Goal: Transaction & Acquisition: Book appointment/travel/reservation

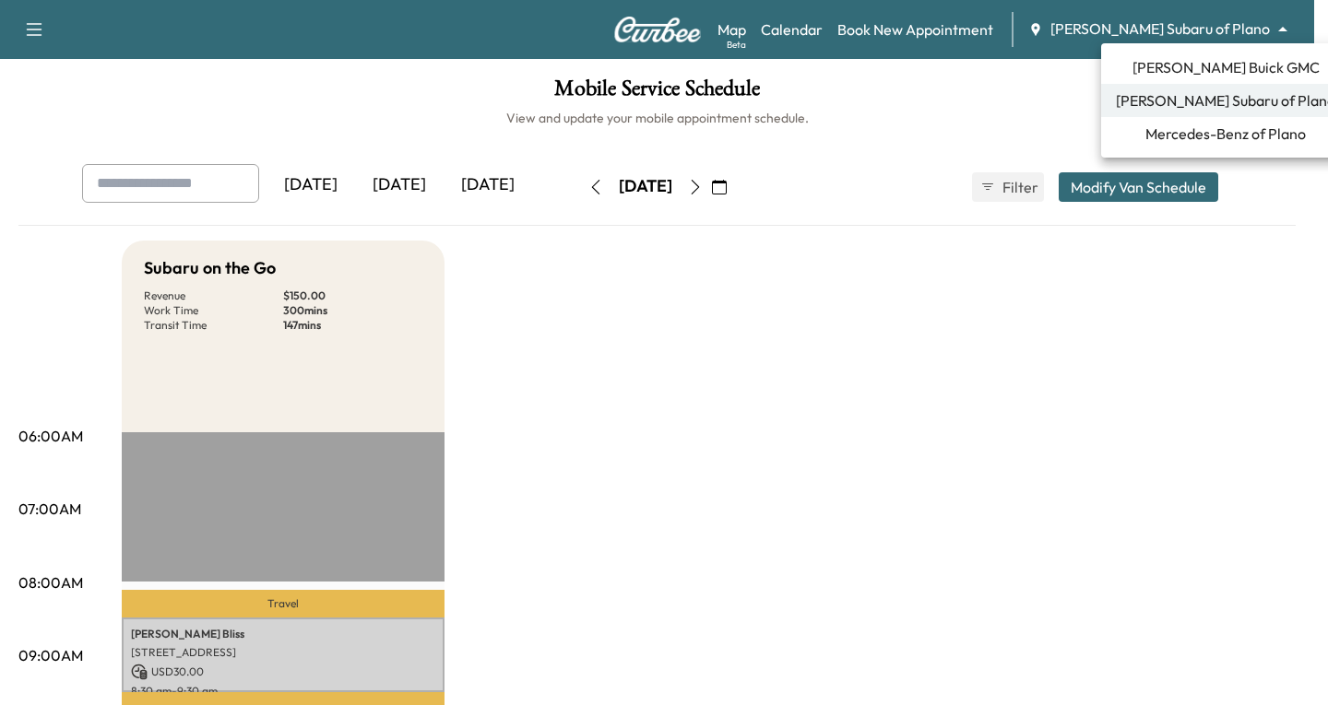
click at [1283, 27] on body "Support Log Out Map Beta Calendar Book New Appointment [PERSON_NAME] Subaru of …" at bounding box center [664, 352] width 1328 height 705
click at [1189, 127] on span "Mercedes-Benz of Plano" at bounding box center [1225, 134] width 160 height 22
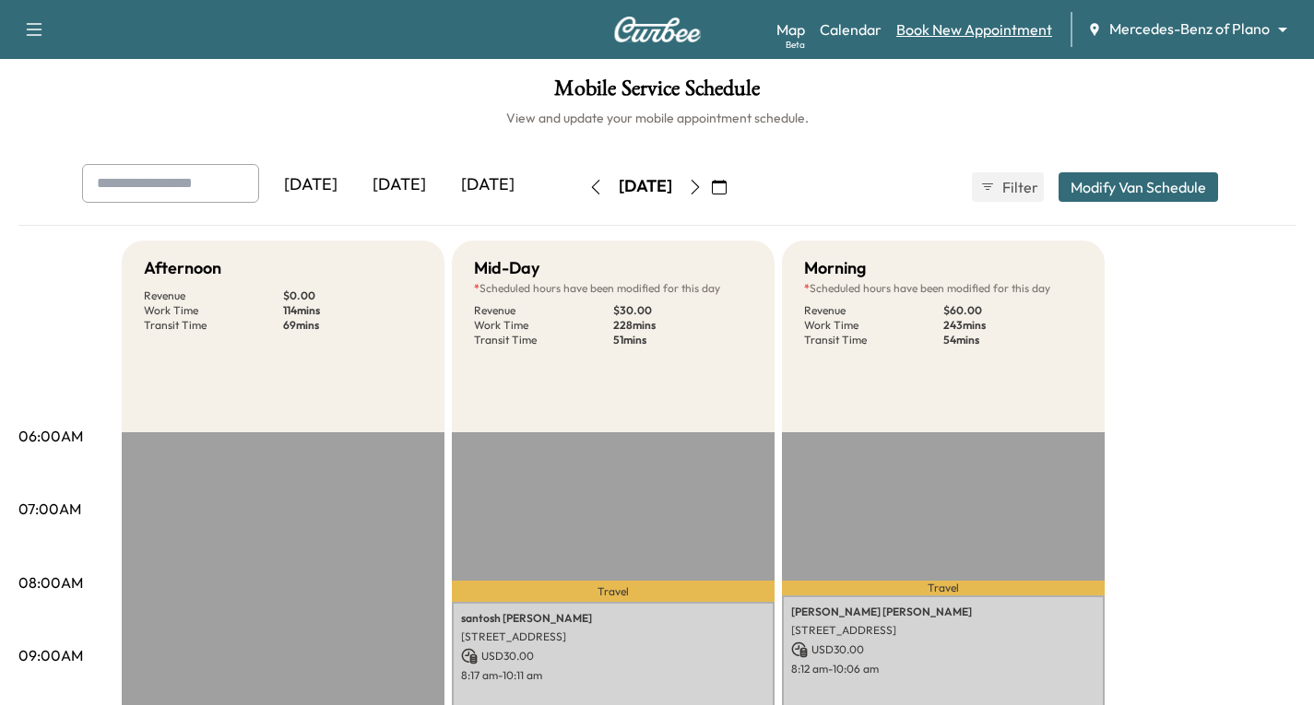
click at [953, 29] on link "Book New Appointment" at bounding box center [974, 29] width 156 height 22
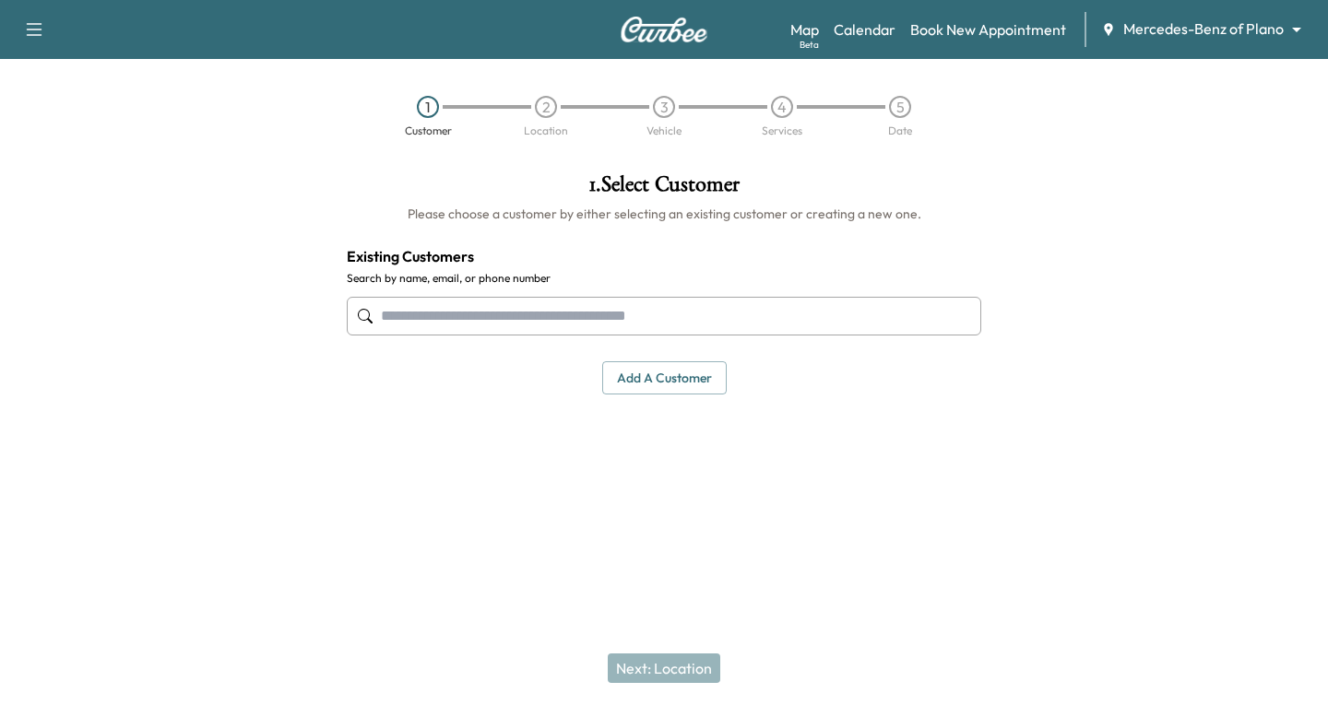
click at [405, 319] on input "text" at bounding box center [664, 316] width 634 height 39
type input "**********"
click at [357, 457] on div "1 . Select Customer Please choose a customer by either selecting an existing cu…" at bounding box center [664, 335] width 664 height 353
click at [668, 387] on button "Add a customer" at bounding box center [664, 378] width 124 height 34
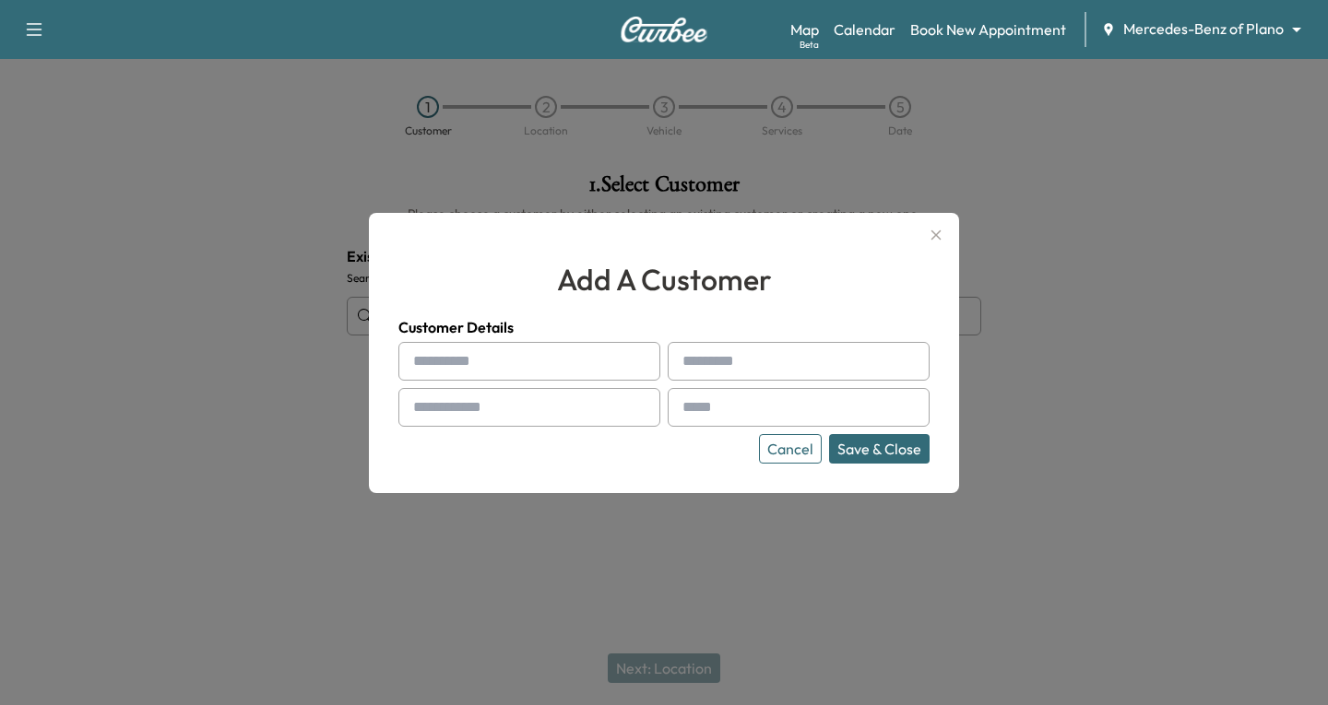
click at [421, 356] on div at bounding box center [417, 361] width 22 height 22
click at [421, 354] on div at bounding box center [529, 361] width 262 height 39
type input "*"
type input "****"
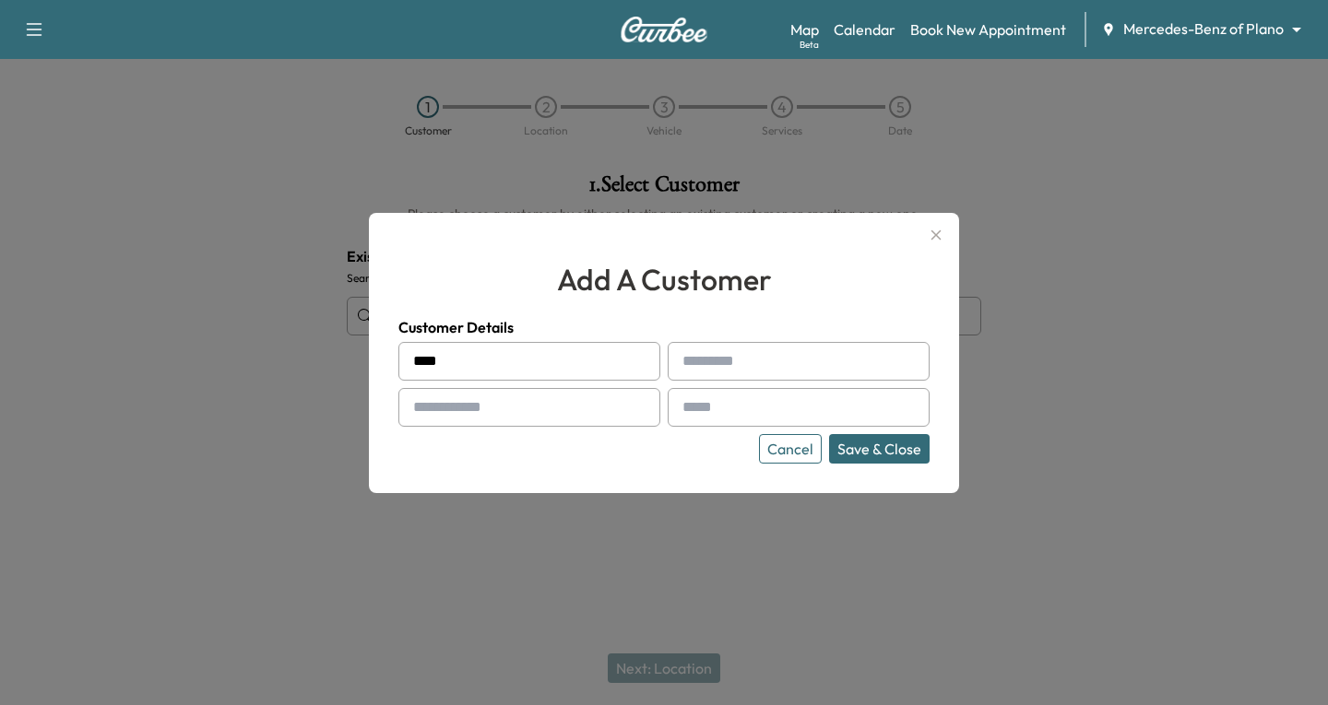
click at [752, 361] on input "text" at bounding box center [799, 361] width 262 height 39
type input "******"
click at [517, 411] on input "text" at bounding box center [529, 407] width 262 height 39
type input "**********"
click at [795, 450] on button "Cancel" at bounding box center [790, 449] width 63 height 30
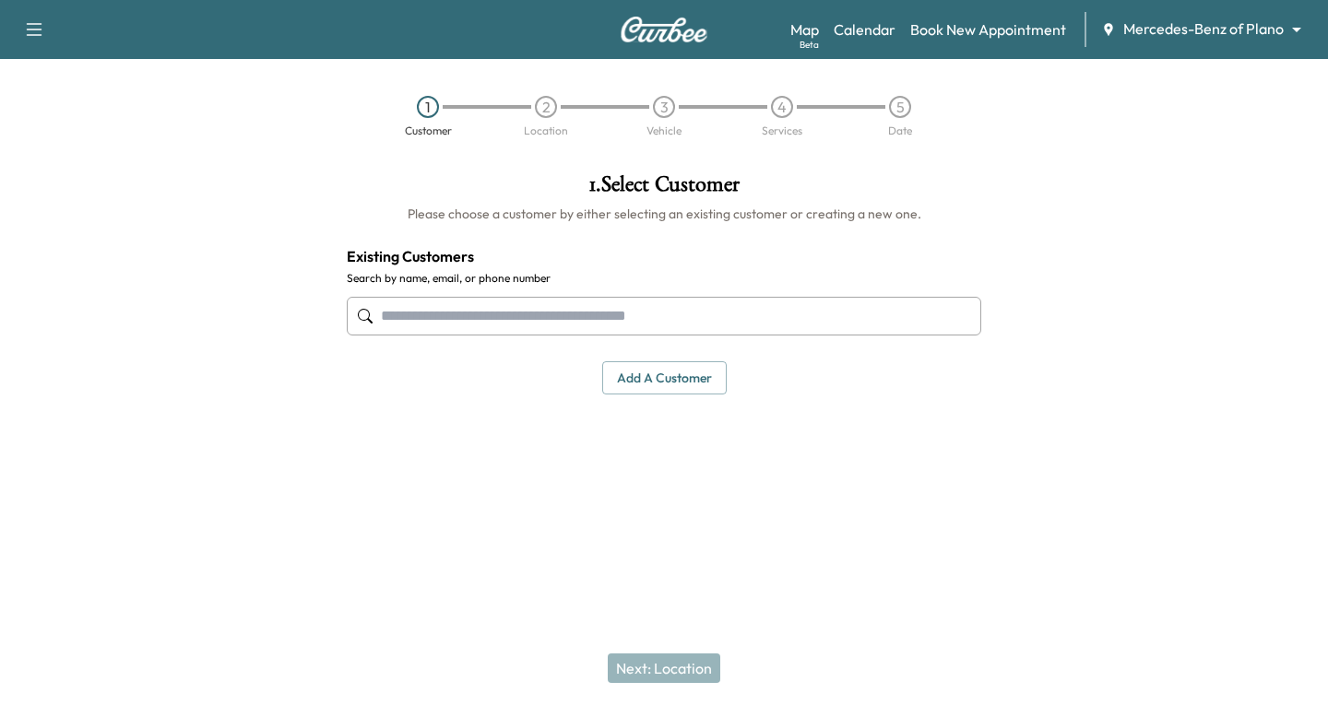
click at [387, 314] on input "text" at bounding box center [664, 316] width 634 height 39
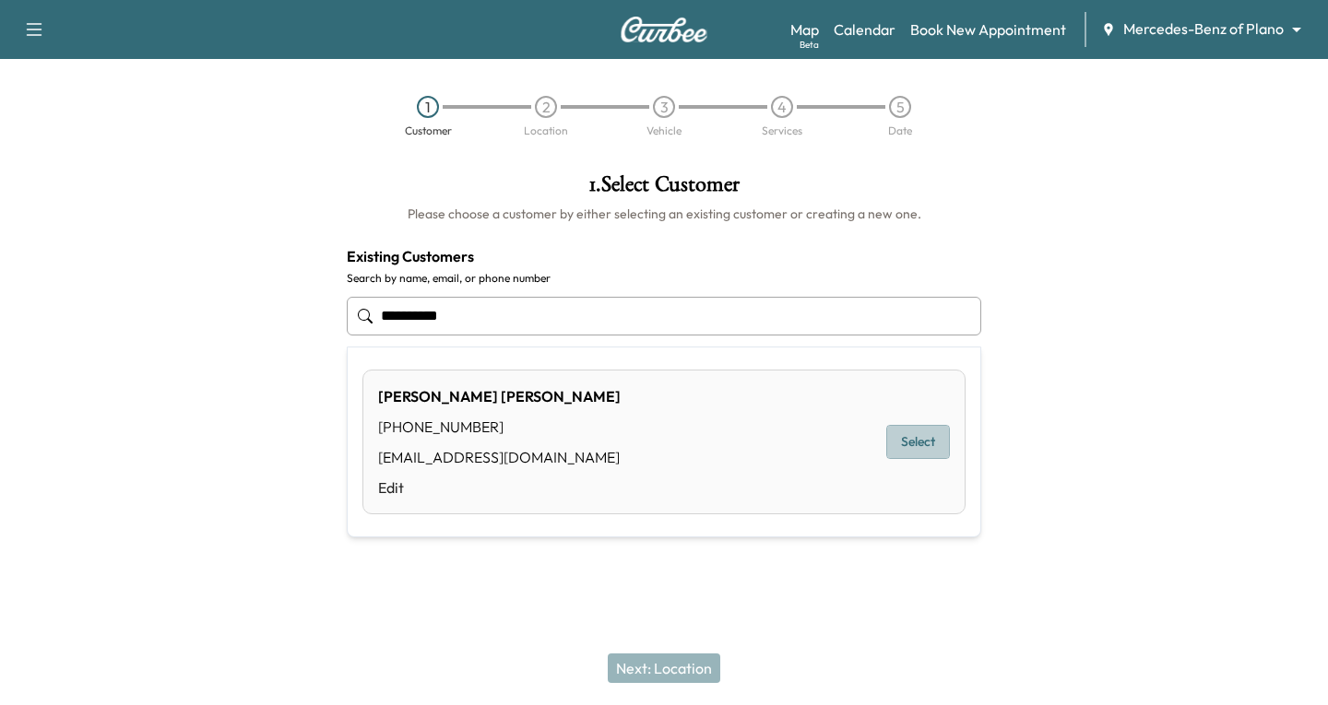
click at [923, 446] on button "Select" at bounding box center [918, 442] width 64 height 34
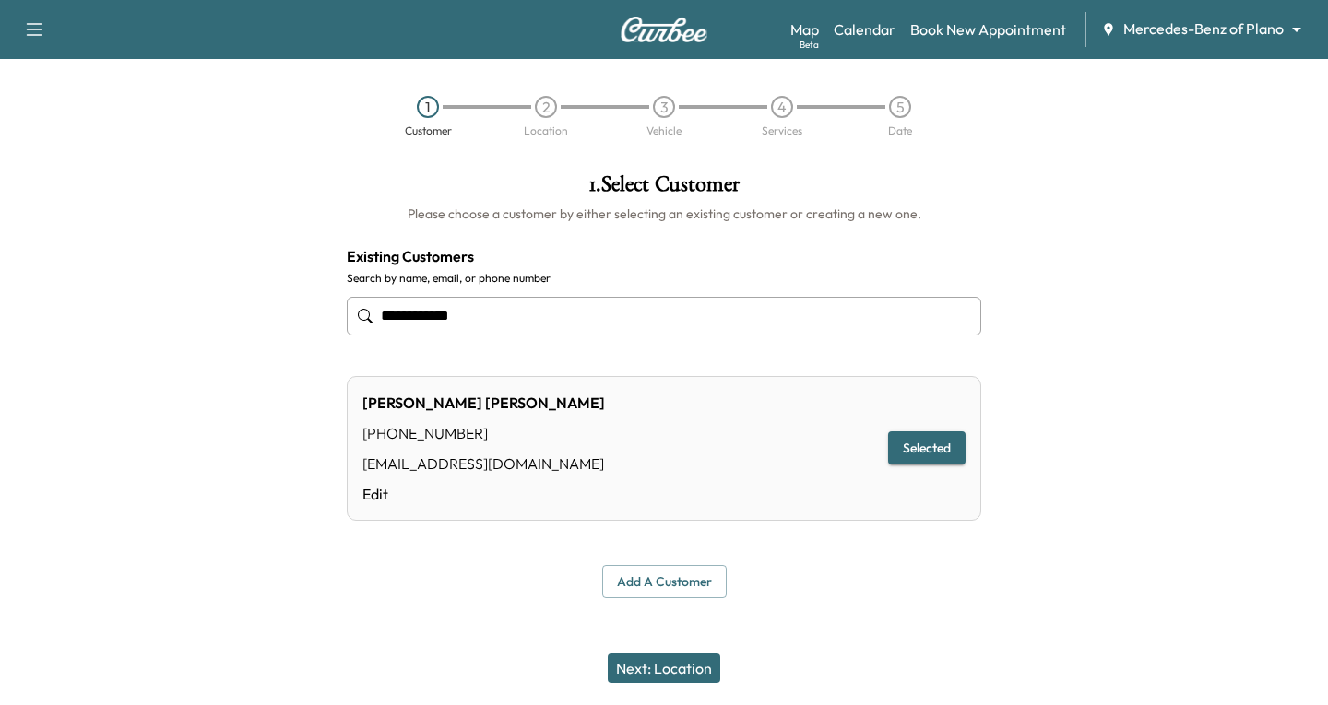
type input "**********"
click at [678, 671] on button "Next: Location" at bounding box center [664, 669] width 112 height 30
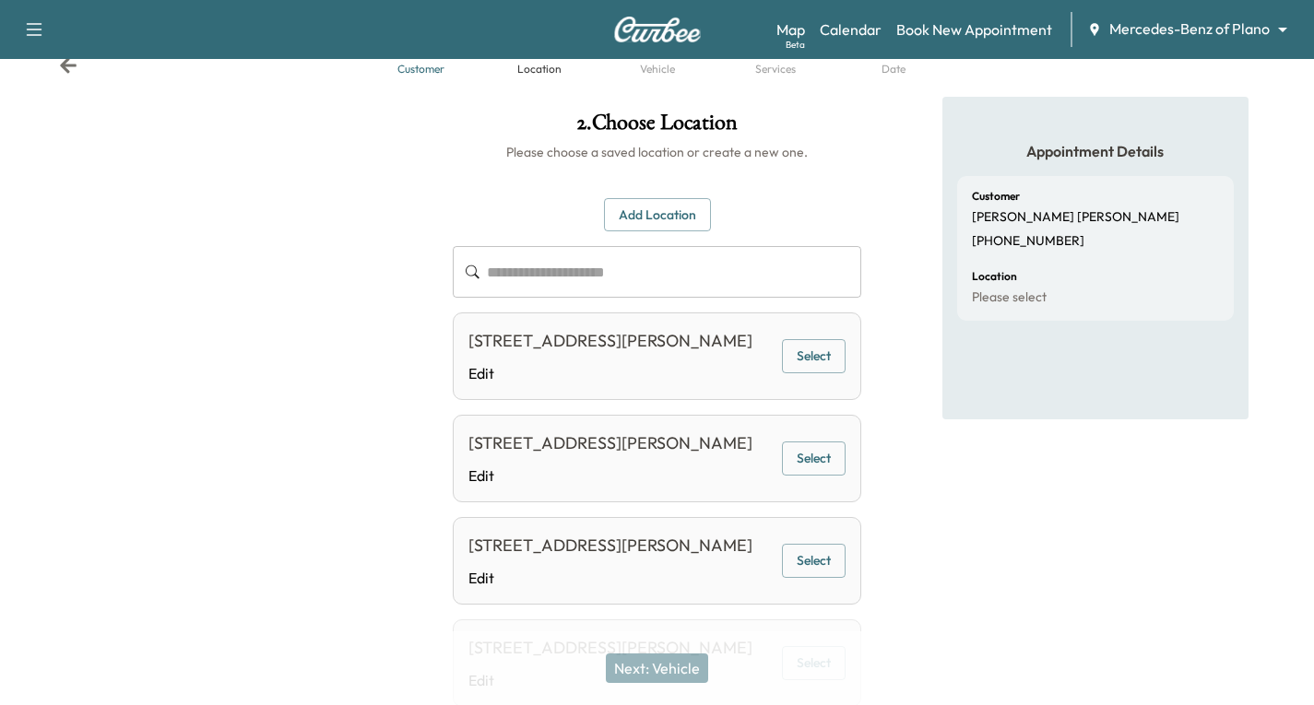
scroll to position [92, 0]
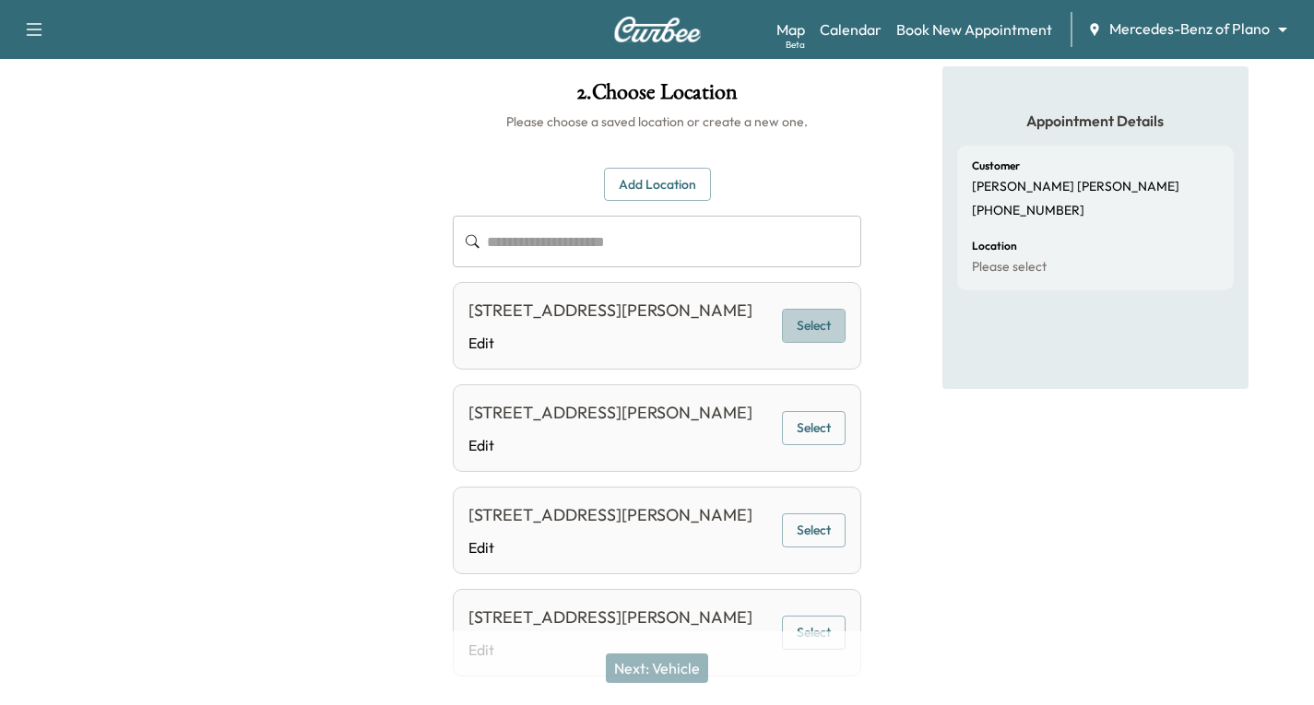
click at [817, 330] on button "Select" at bounding box center [814, 326] width 64 height 34
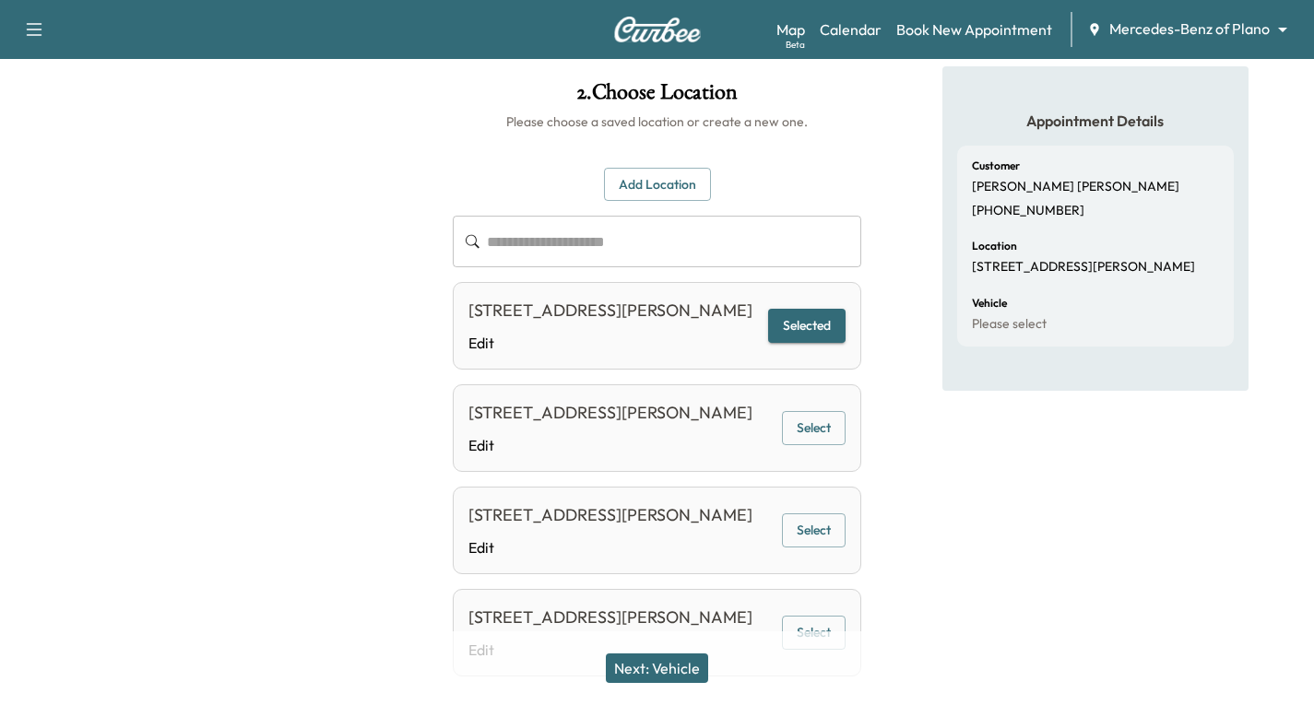
click at [666, 662] on button "Next: Vehicle" at bounding box center [657, 669] width 102 height 30
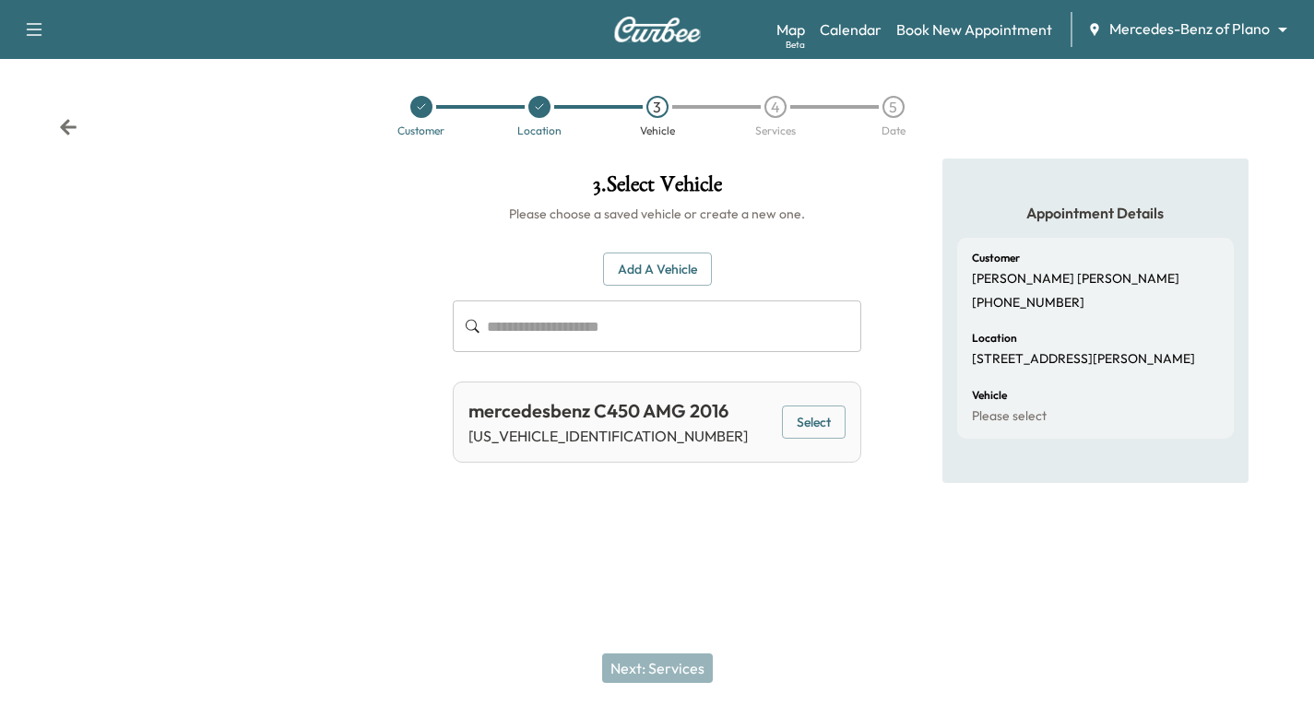
scroll to position [0, 0]
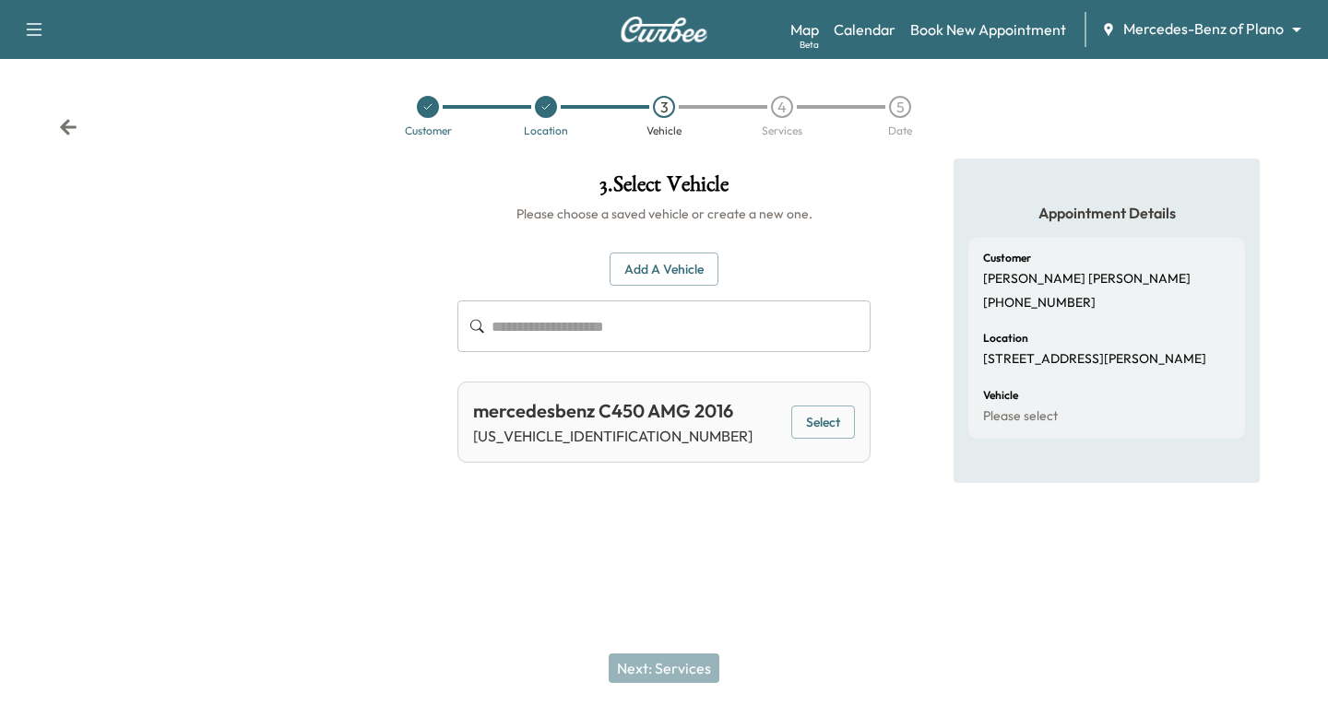
click at [823, 421] on button "Select" at bounding box center [823, 423] width 64 height 34
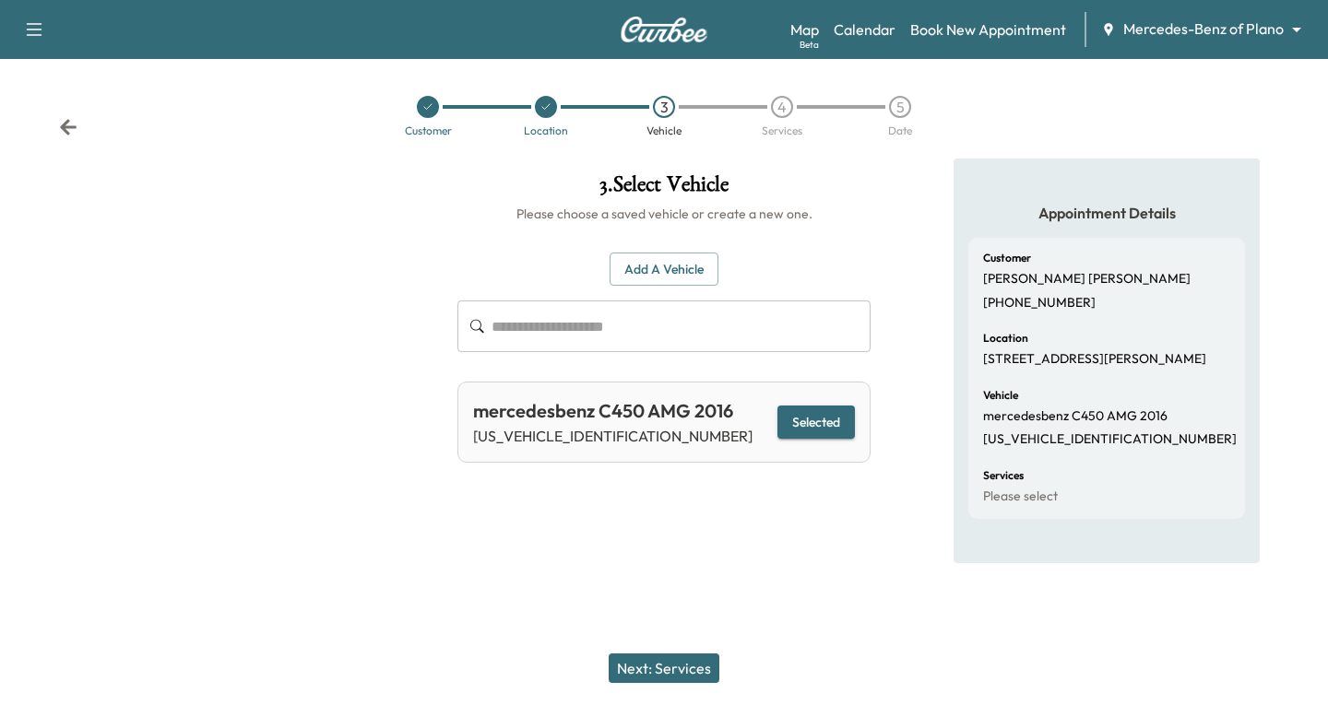
click at [694, 662] on button "Next: Services" at bounding box center [664, 669] width 111 height 30
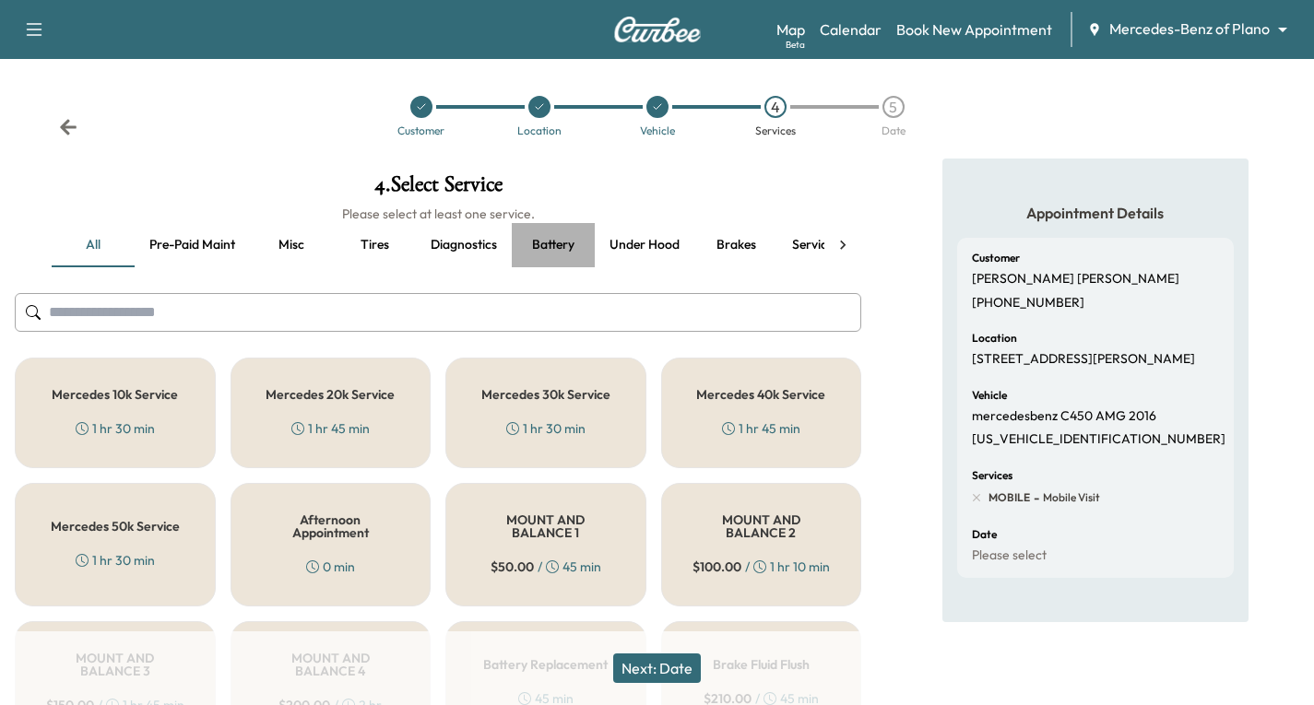
click at [565, 243] on button "Battery" at bounding box center [553, 245] width 83 height 44
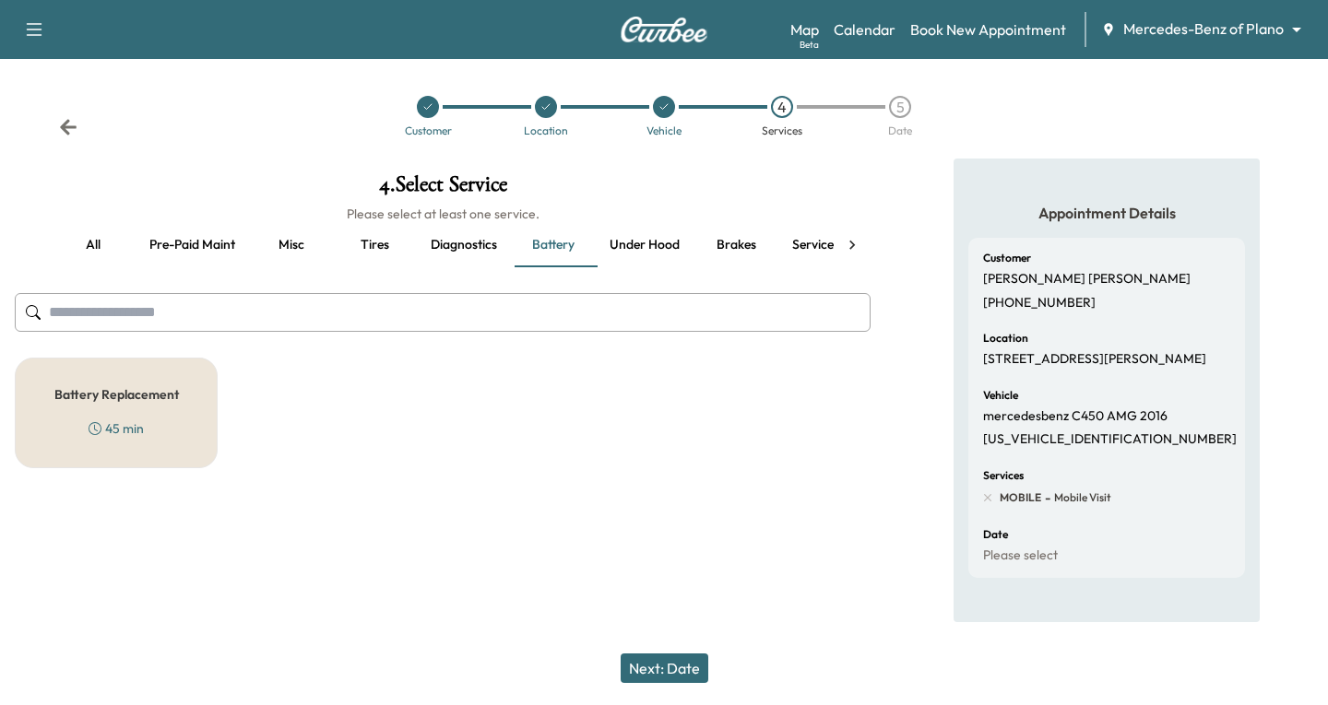
click at [127, 396] on h5 "Battery Replacement" at bounding box center [116, 394] width 124 height 13
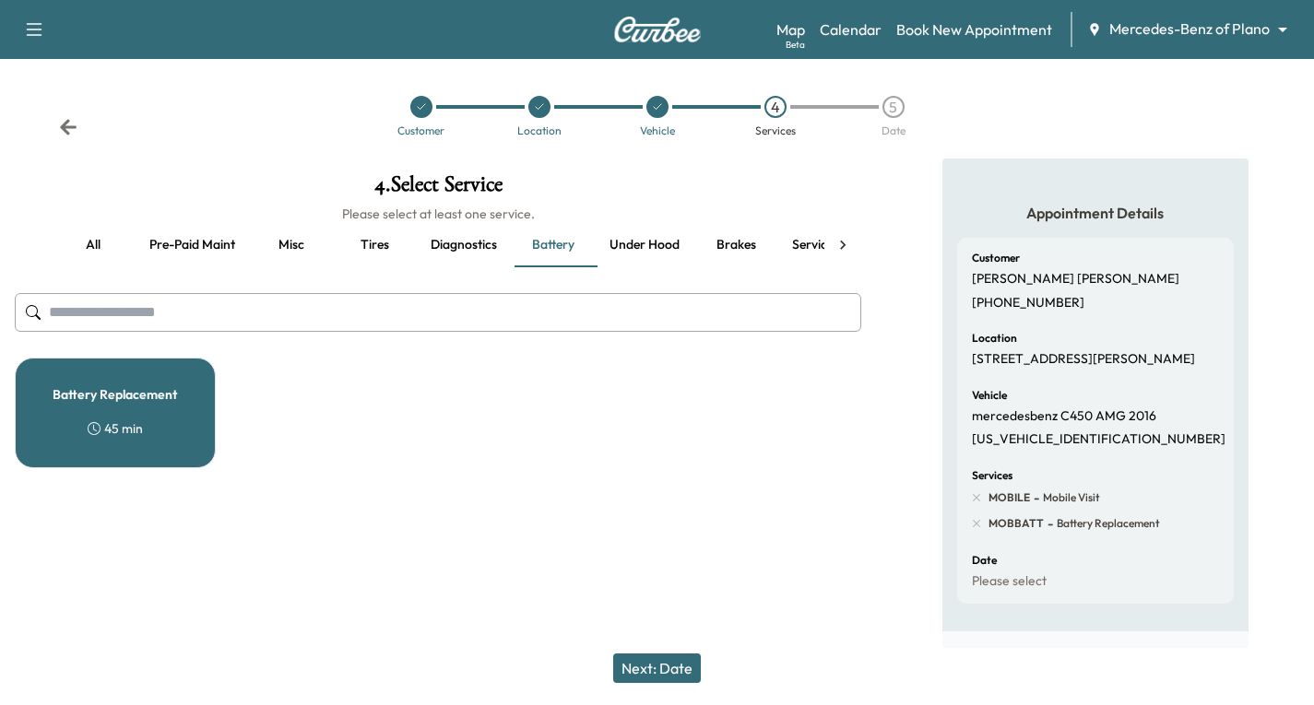
click at [680, 669] on button "Next: Date" at bounding box center [657, 669] width 88 height 30
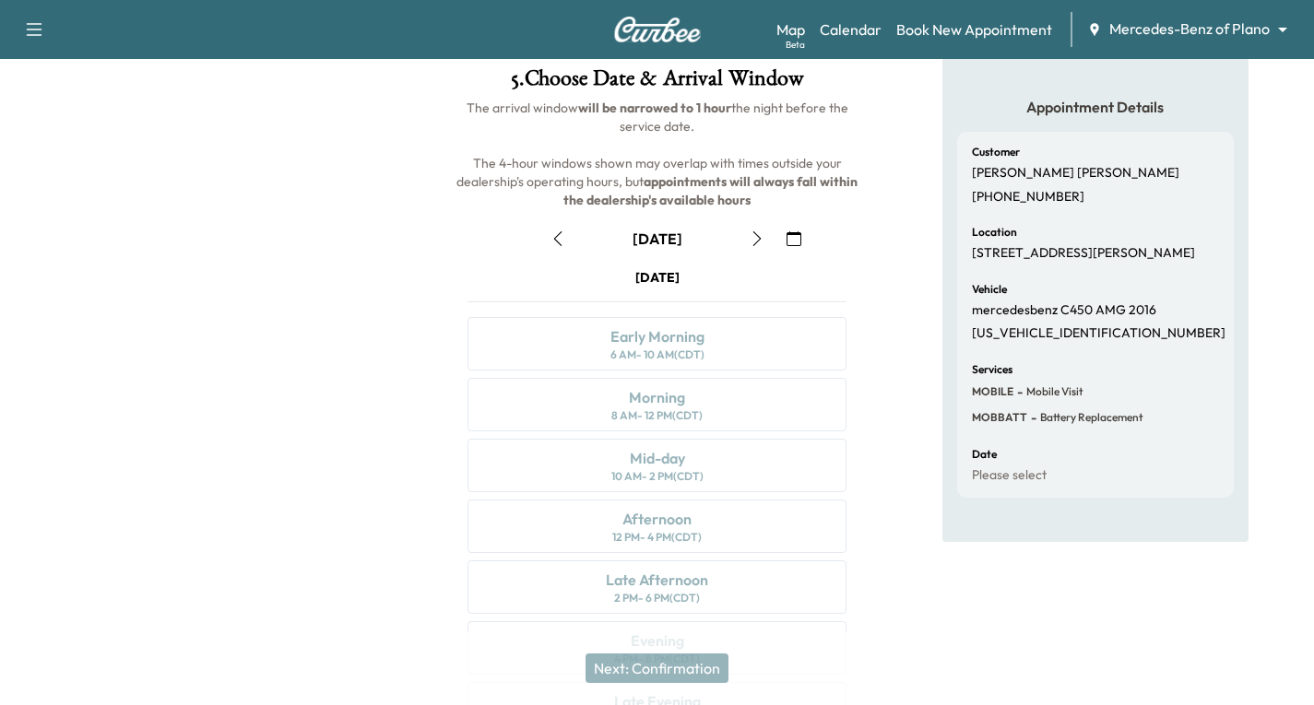
scroll to position [184, 0]
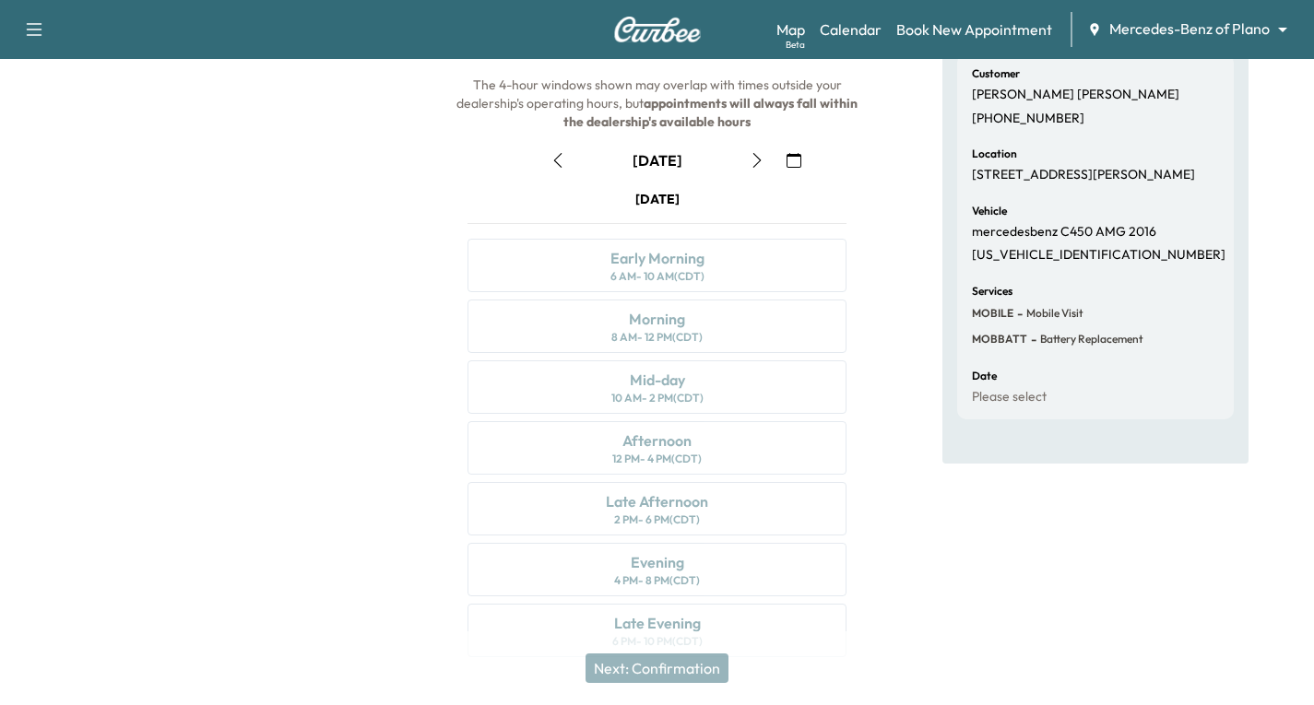
click at [754, 160] on icon "button" at bounding box center [757, 160] width 15 height 15
click at [754, 164] on icon "button" at bounding box center [757, 160] width 15 height 15
click at [754, 160] on icon "button" at bounding box center [757, 160] width 15 height 15
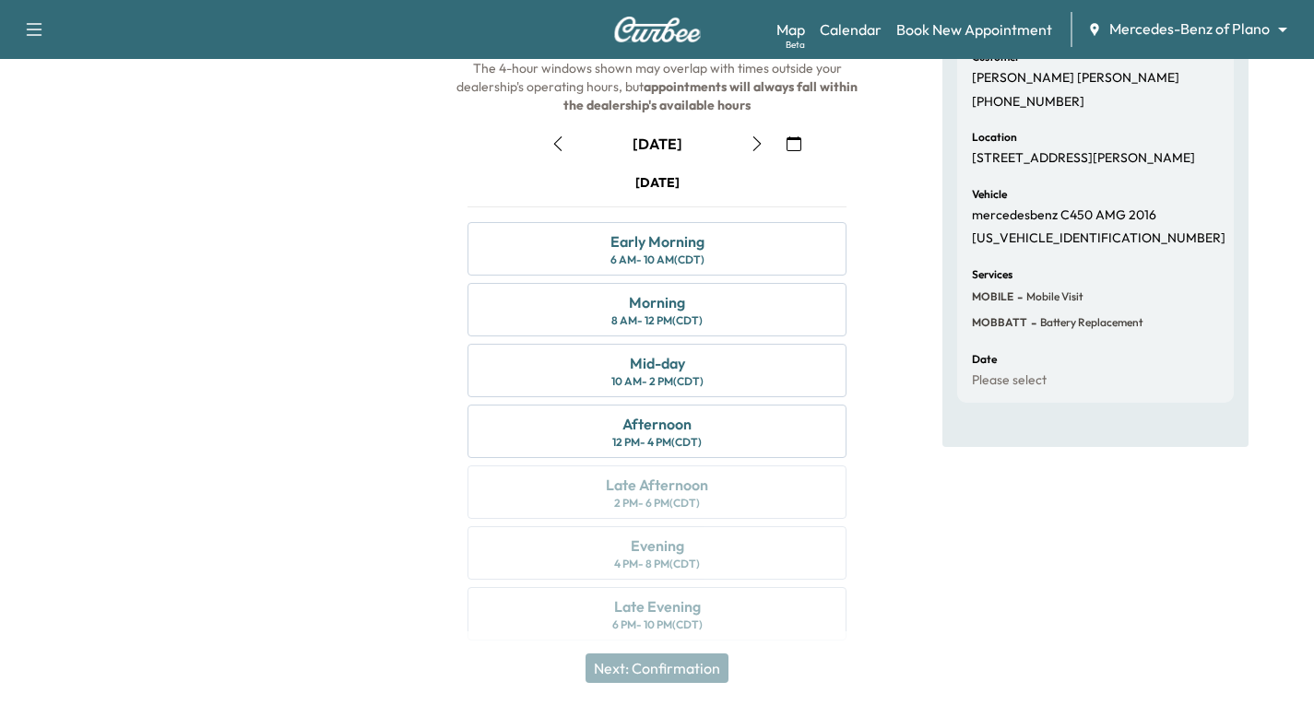
scroll to position [218, 0]
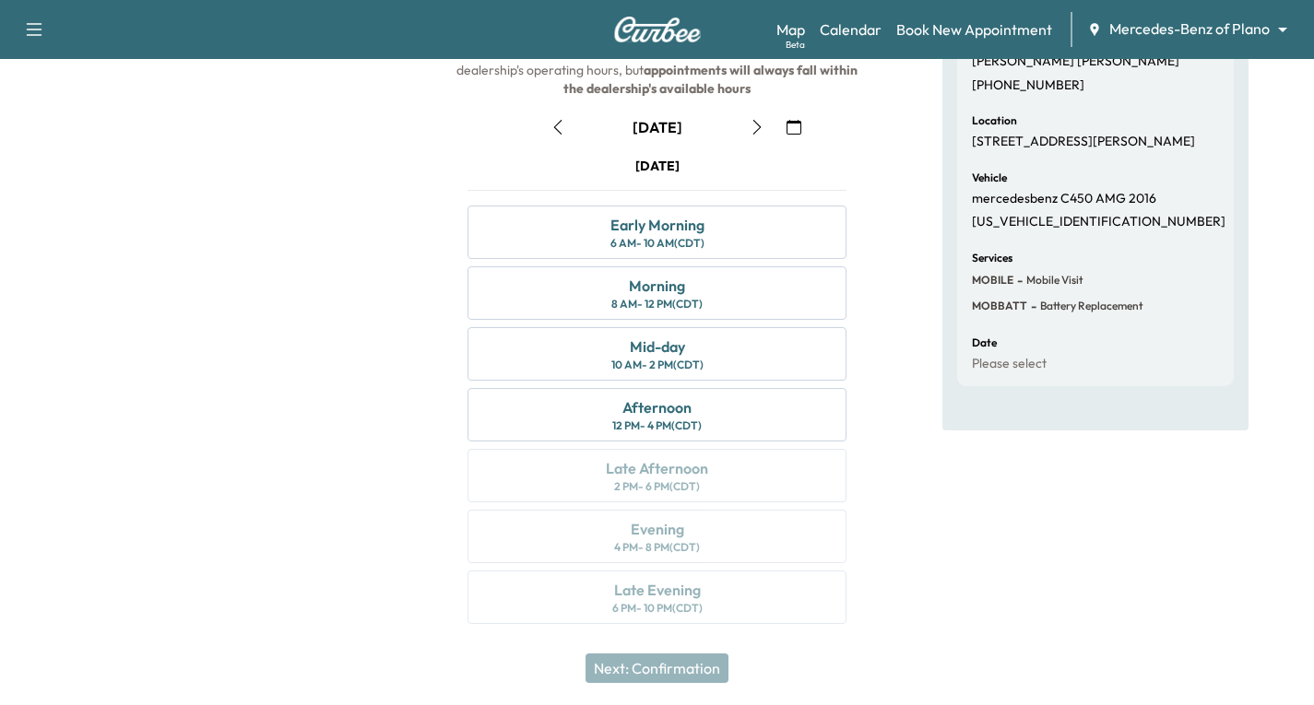
click at [555, 131] on icon "button" at bounding box center [557, 127] width 15 height 15
click at [555, 126] on icon "button" at bounding box center [557, 127] width 8 height 15
click at [555, 127] on icon "button" at bounding box center [557, 127] width 15 height 15
click at [756, 130] on icon "button" at bounding box center [757, 127] width 15 height 15
click at [755, 130] on icon "button" at bounding box center [757, 127] width 15 height 15
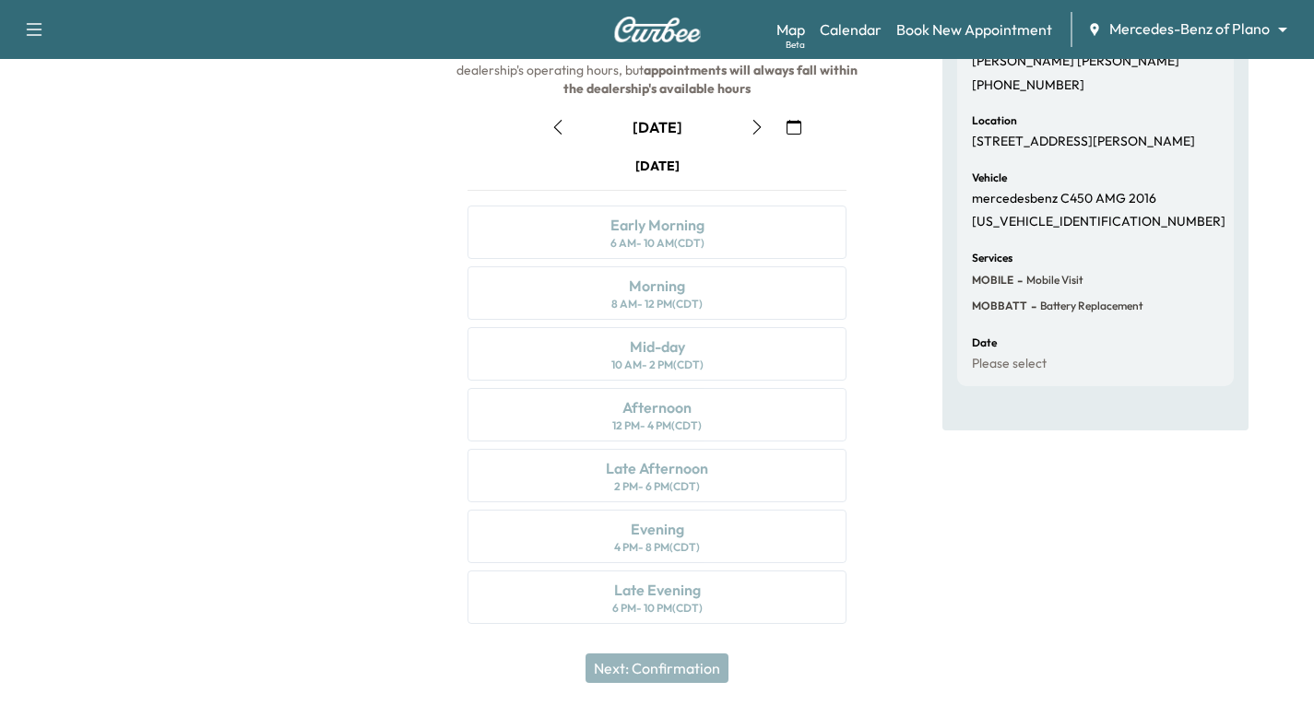
click at [758, 127] on icon "button" at bounding box center [757, 127] width 15 height 15
click at [554, 125] on icon "button" at bounding box center [557, 127] width 15 height 15
click at [758, 130] on icon "button" at bounding box center [757, 127] width 15 height 15
click at [752, 132] on icon "button" at bounding box center [757, 127] width 15 height 15
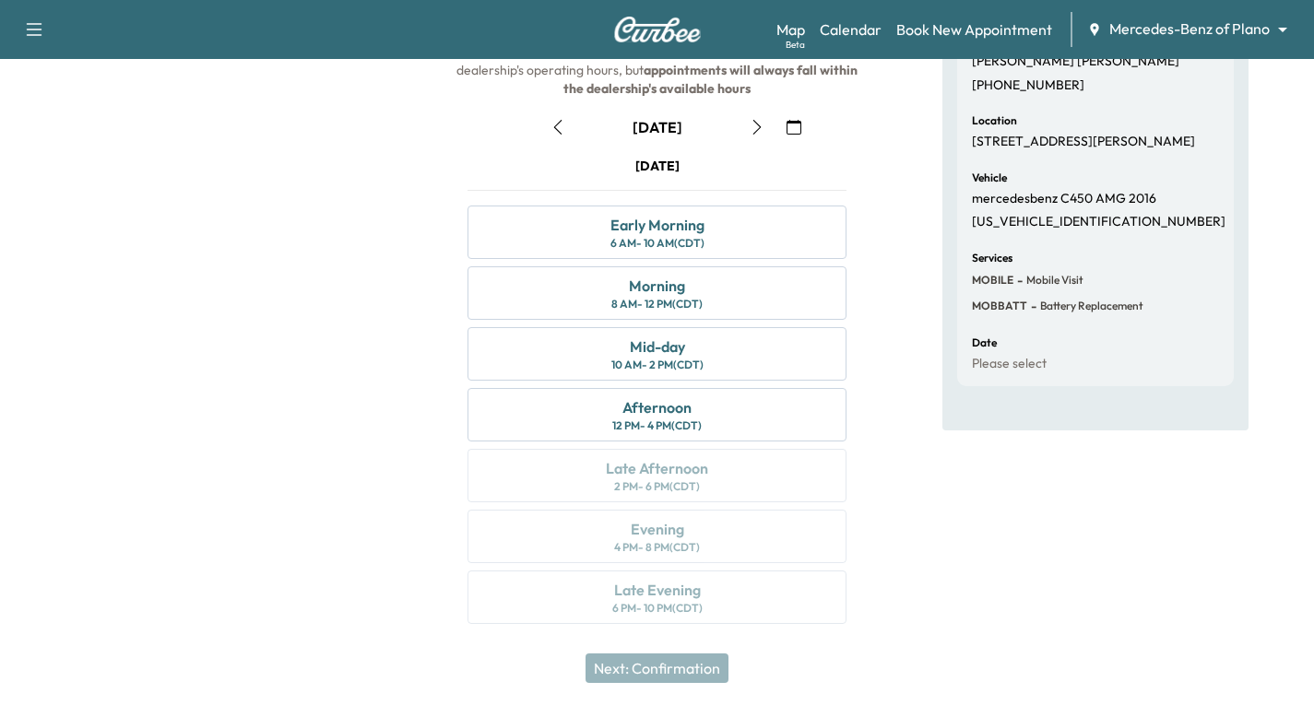
click at [554, 127] on icon "button" at bounding box center [557, 127] width 8 height 15
click at [555, 125] on icon "button" at bounding box center [557, 127] width 8 height 15
click at [760, 130] on icon "button" at bounding box center [757, 127] width 15 height 15
click at [734, 350] on div "Mid-day 10 AM - 2 PM (CDT)" at bounding box center [656, 353] width 379 height 53
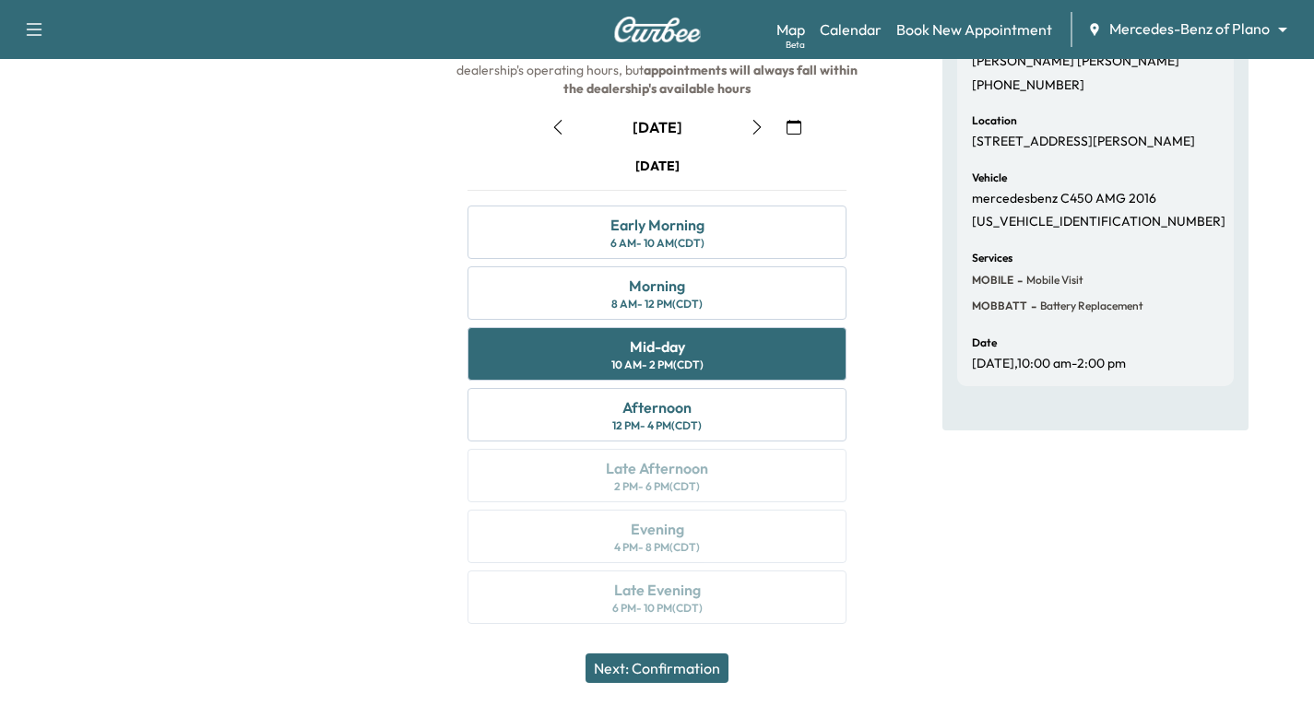
click at [653, 669] on button "Next: Confirmation" at bounding box center [657, 669] width 143 height 30
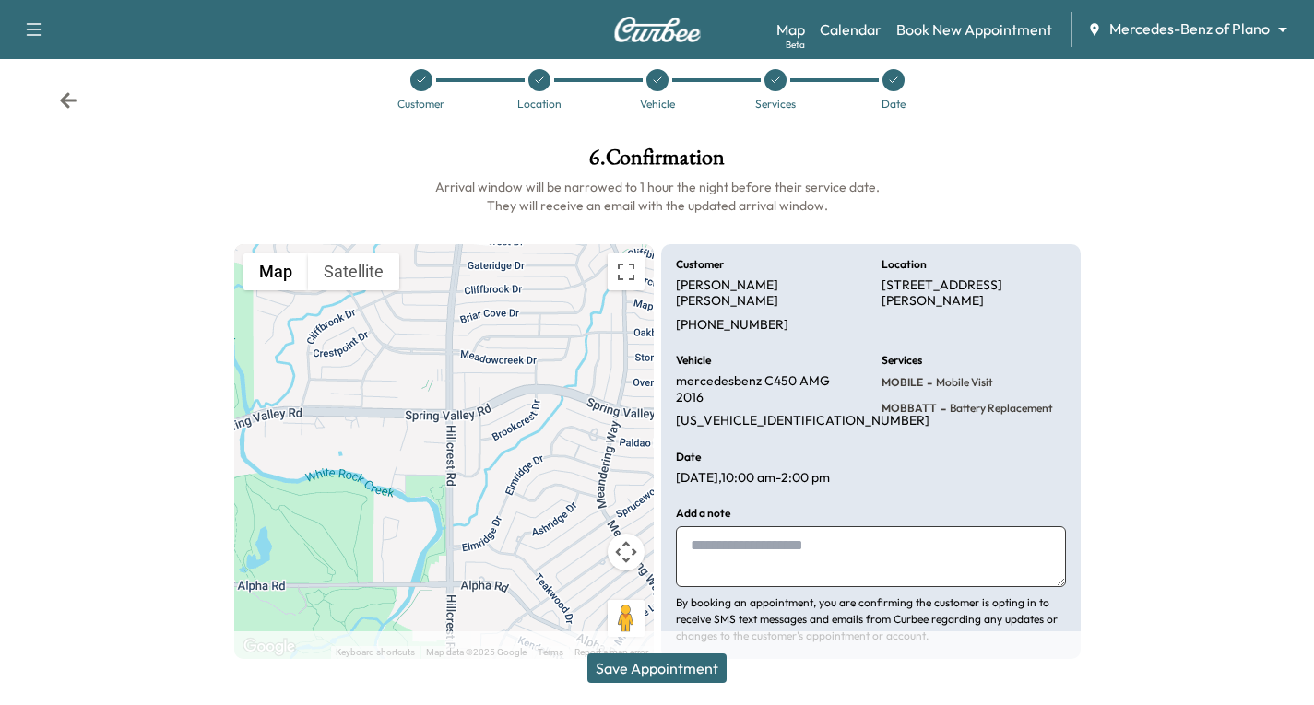
click at [727, 527] on textarea at bounding box center [871, 557] width 390 height 61
type textarea "**********"
click at [689, 674] on button "Save Appointment" at bounding box center [656, 669] width 139 height 30
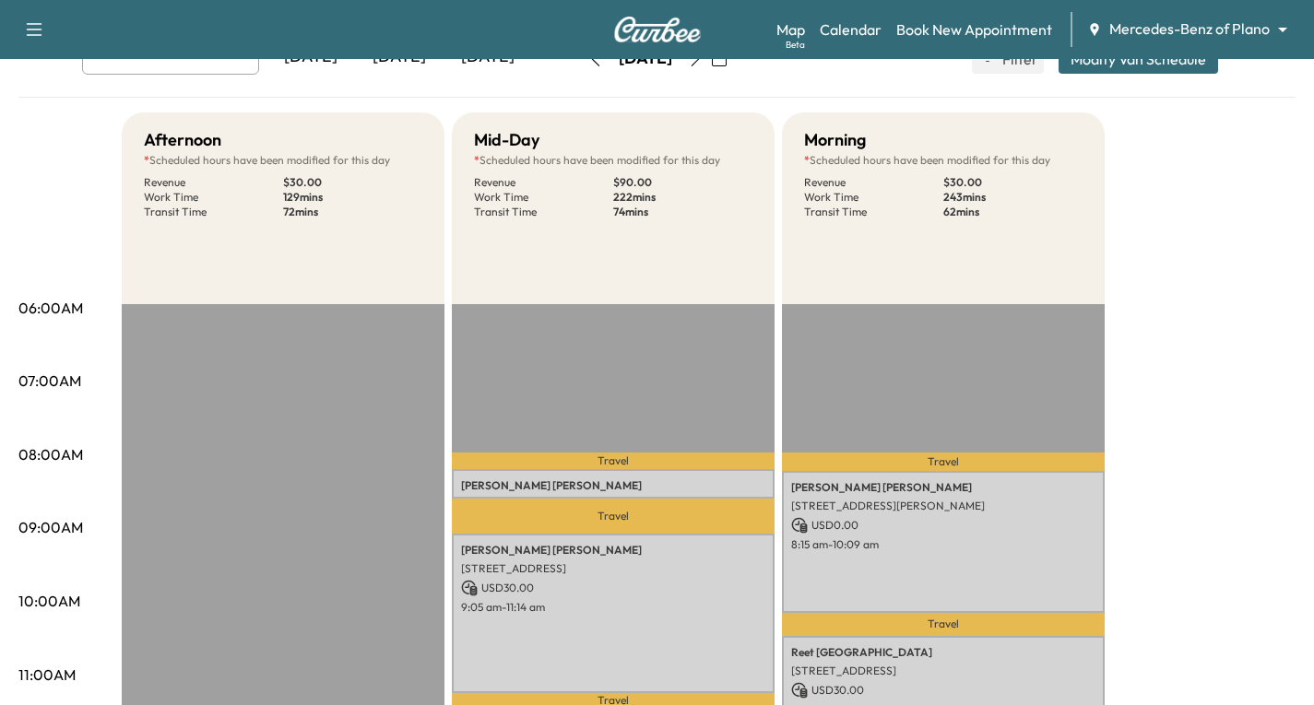
scroll to position [92, 0]
